Goal: Information Seeking & Learning: Find contact information

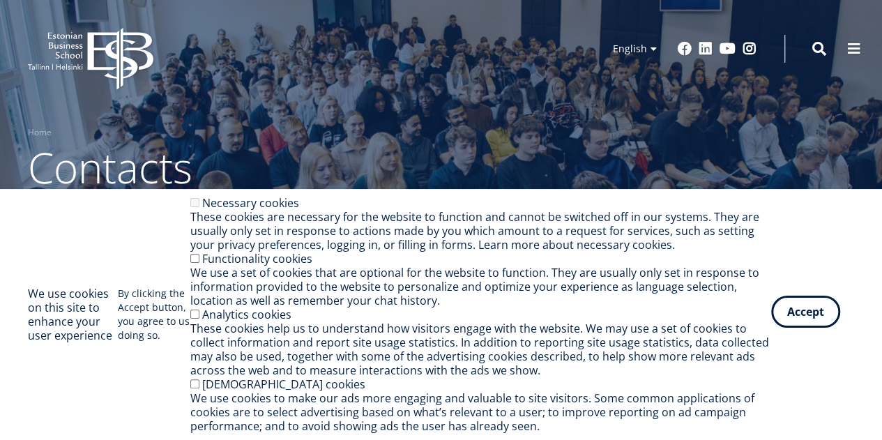
click at [802, 314] on button "Accept" at bounding box center [805, 312] width 69 height 32
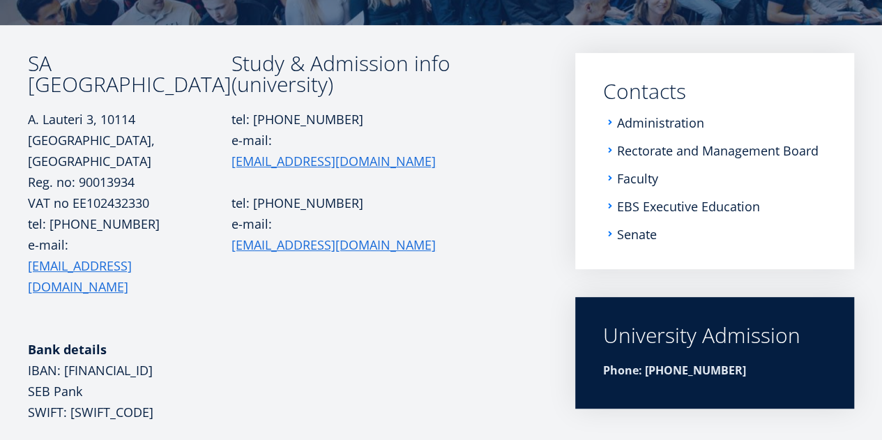
scroll to position [167, 0]
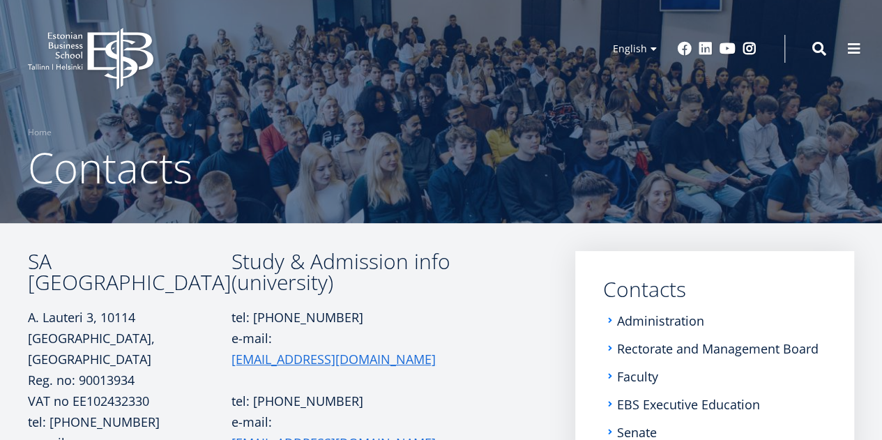
drag, startPoint x: 28, startPoint y: 319, endPoint x: 94, endPoint y: 321, distance: 66.3
click at [94, 321] on p "[PERSON_NAME][STREET_ADDRESS] Reg. no: 90013934" at bounding box center [130, 349] width 204 height 84
copy p "[PERSON_NAME] 3"
click at [118, 317] on p "[PERSON_NAME][STREET_ADDRESS] Reg. no: 90013934" at bounding box center [130, 349] width 204 height 84
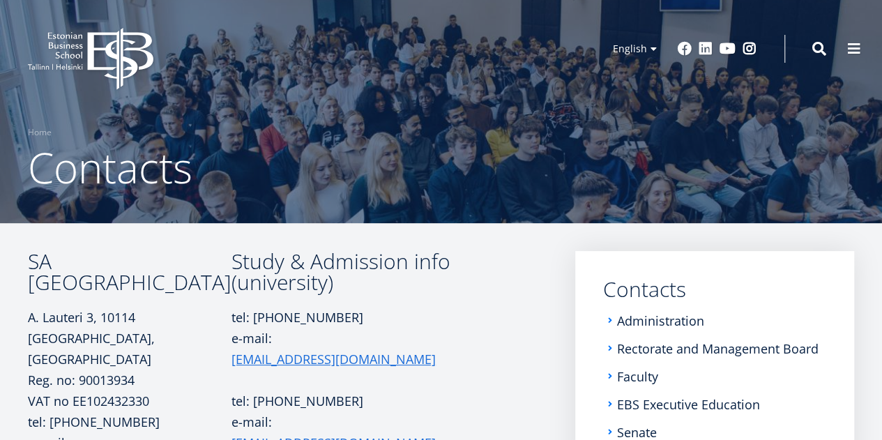
click at [118, 317] on p "[PERSON_NAME][STREET_ADDRESS] Reg. no: 90013934" at bounding box center [130, 349] width 204 height 84
copy p "10114"
drag, startPoint x: 28, startPoint y: 260, endPoint x: 178, endPoint y: 280, distance: 151.9
click at [178, 280] on h3 "SA [GEOGRAPHIC_DATA]" at bounding box center [130, 272] width 204 height 42
copy h3 "SA [GEOGRAPHIC_DATA]"
